Goal: Find specific page/section: Find specific page/section

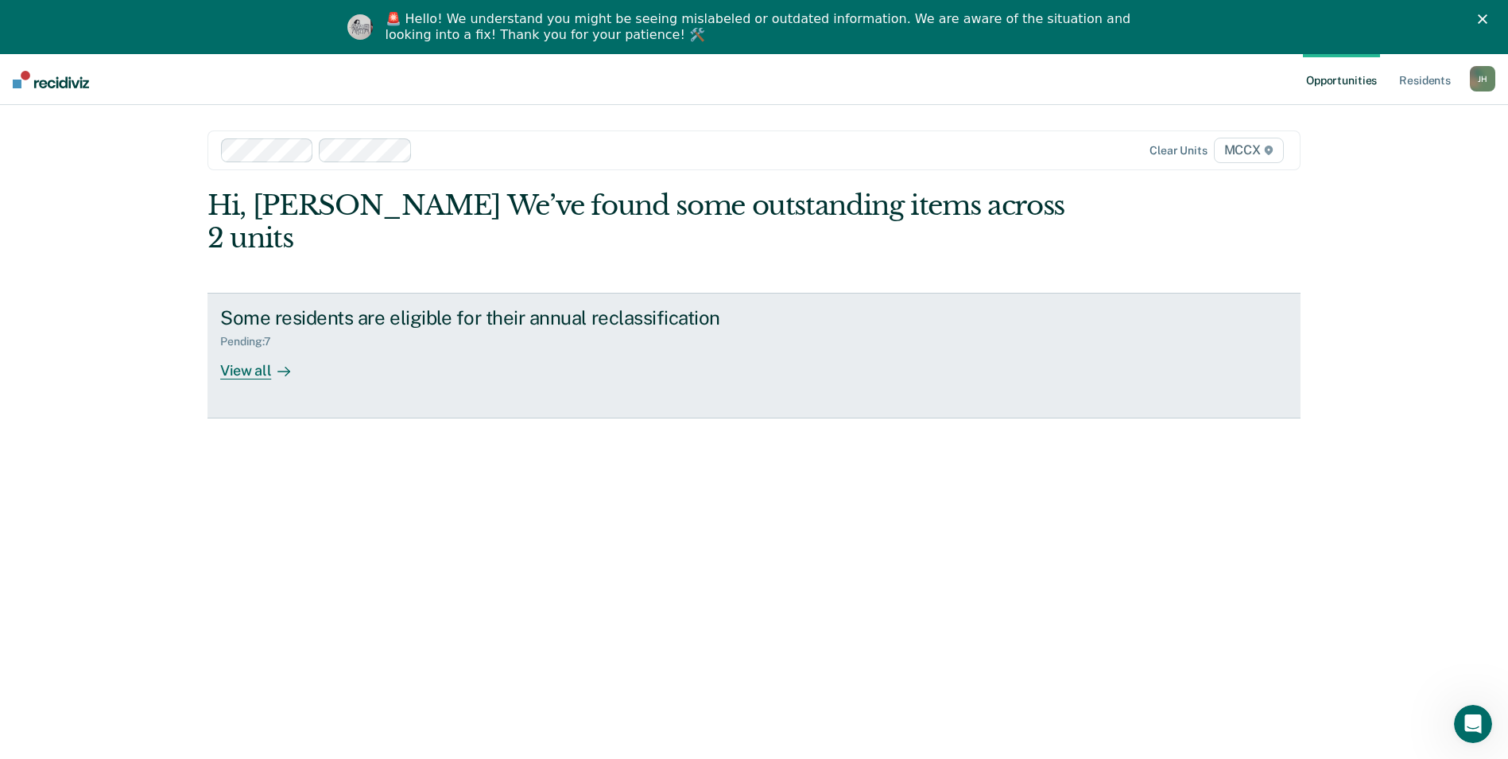
click at [231, 348] on div "View all" at bounding box center [264, 363] width 89 height 31
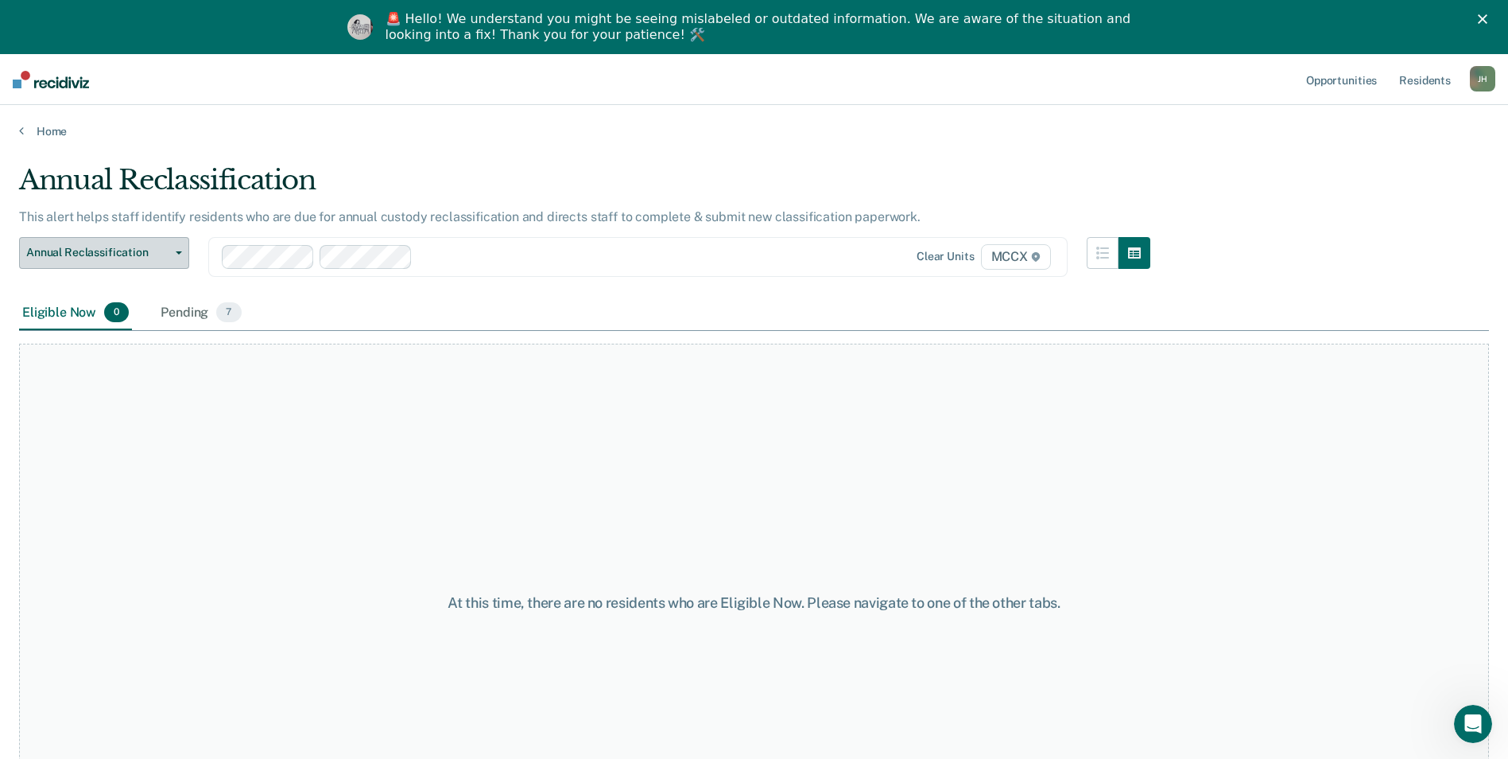
click at [182, 258] on button "Annual Reclassification" at bounding box center [104, 253] width 170 height 32
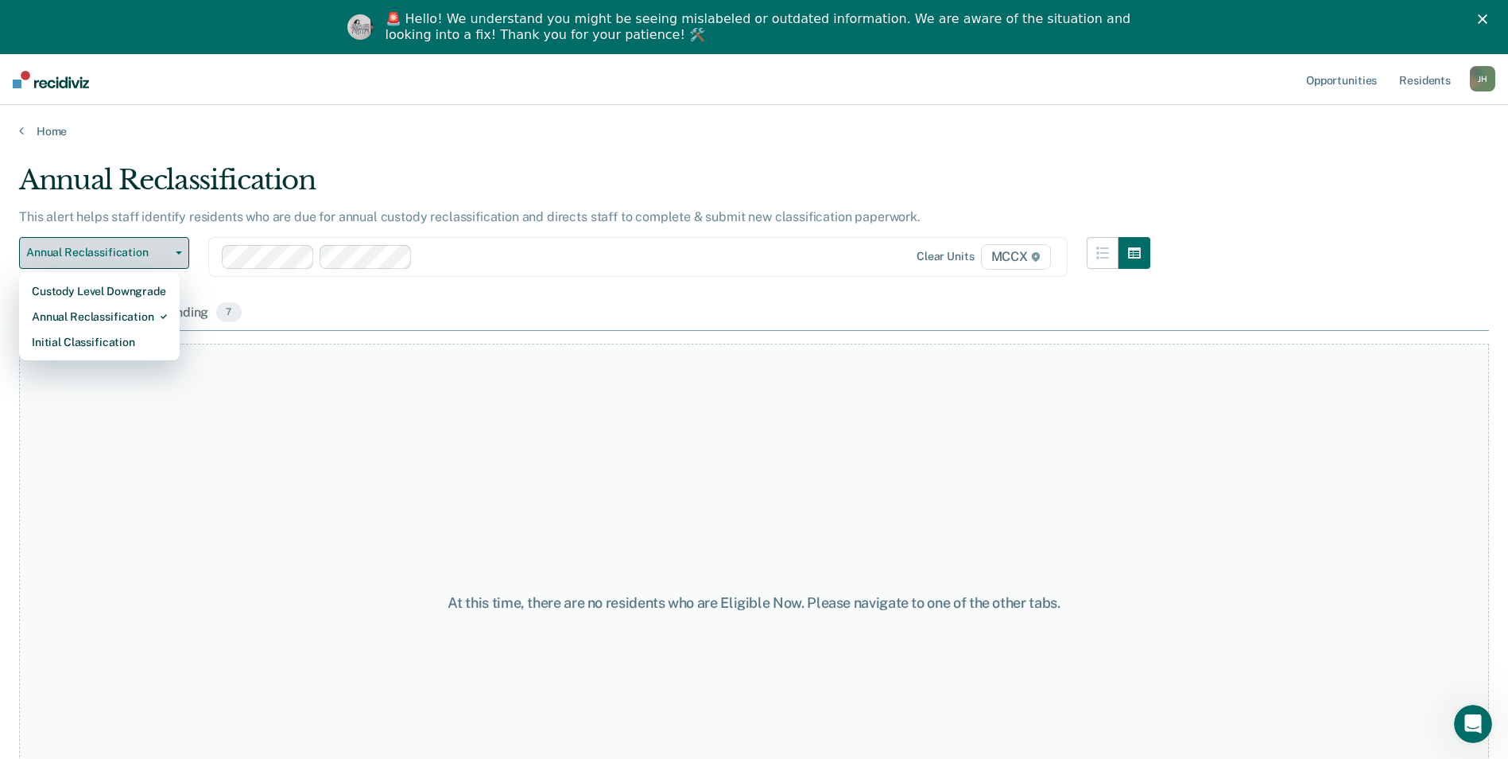
click at [182, 258] on button "Annual Reclassification" at bounding box center [104, 253] width 170 height 32
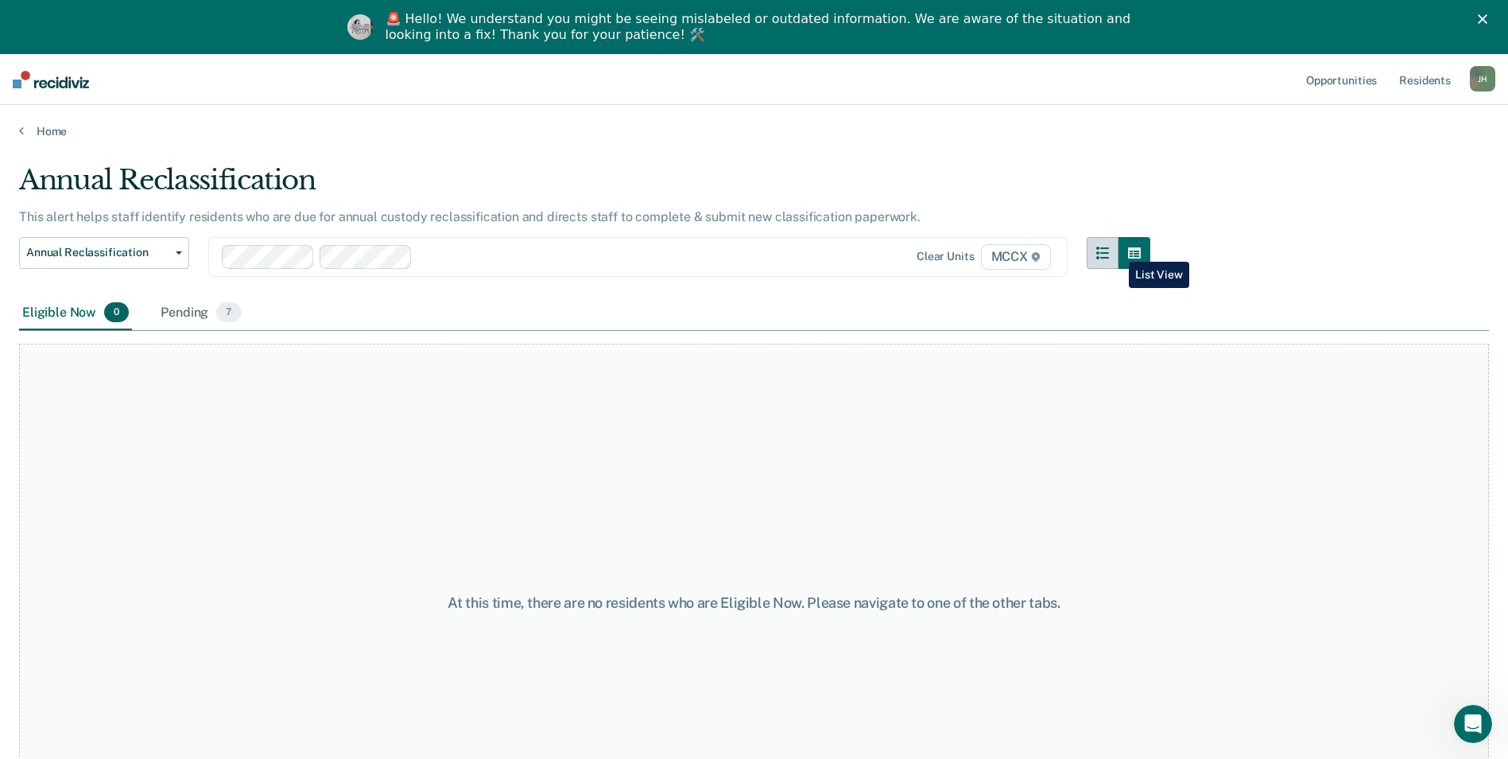
click at [1109, 250] on icon "button" at bounding box center [1103, 253] width 13 height 13
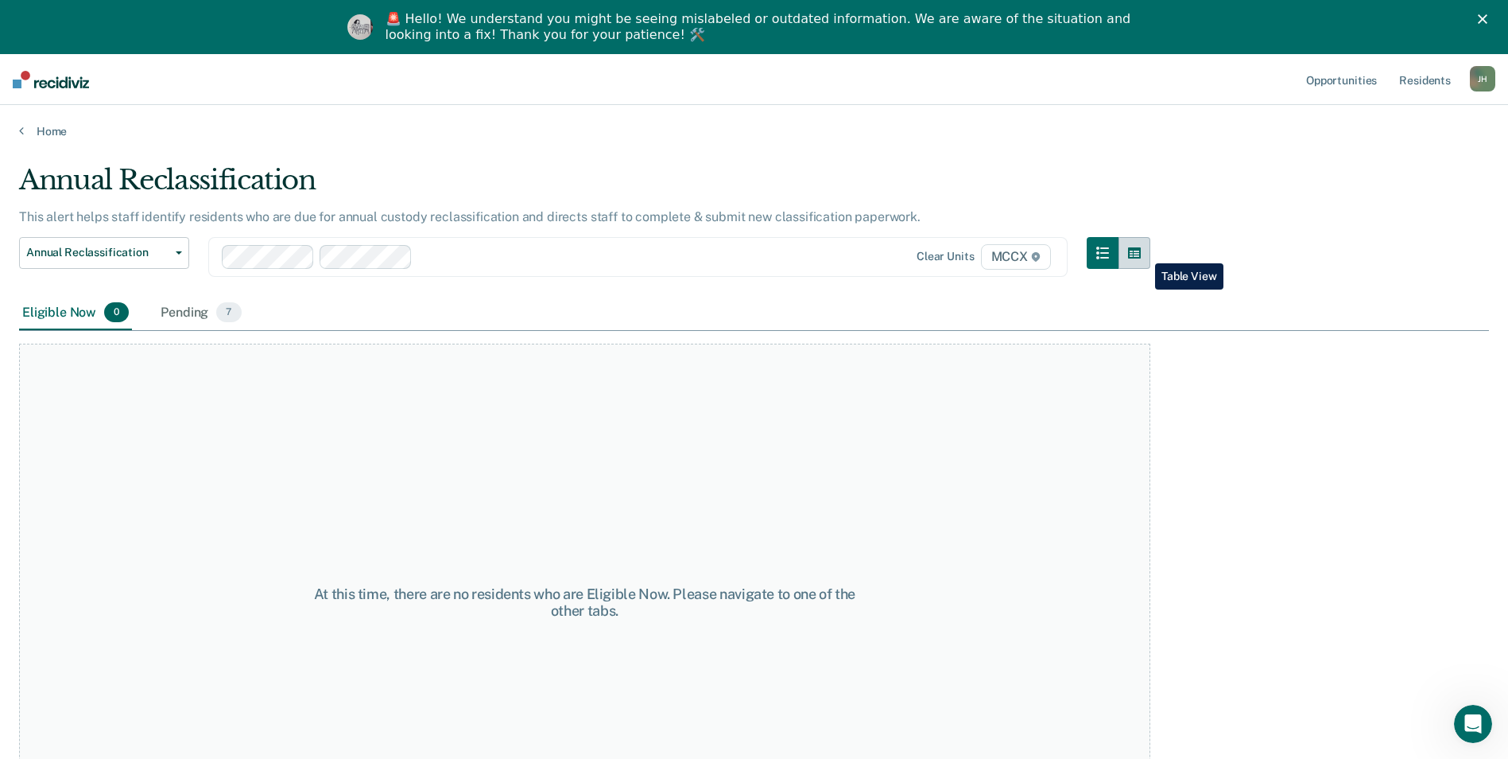
click at [1141, 251] on icon "button" at bounding box center [1134, 253] width 13 height 13
